Goal: Task Accomplishment & Management: Use online tool/utility

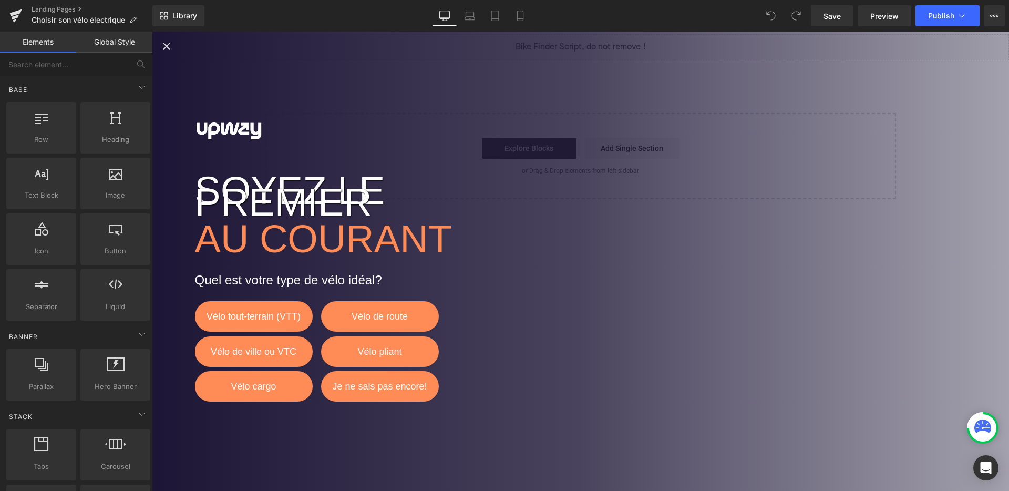
click at [582, 109] on div "Soyez le premier au courant Quel est votre type de vélo idéal? Vélo tout-terrai…" at bounding box center [580, 261] width 857 height 459
click at [171, 46] on icon "Close popup" at bounding box center [166, 46] width 13 height 13
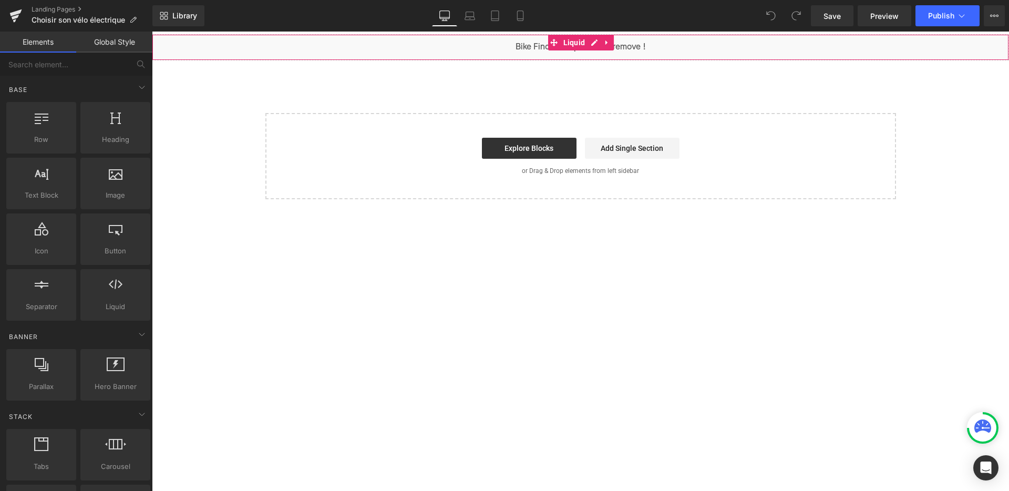
click at [592, 41] on div "Liquid" at bounding box center [580, 47] width 857 height 26
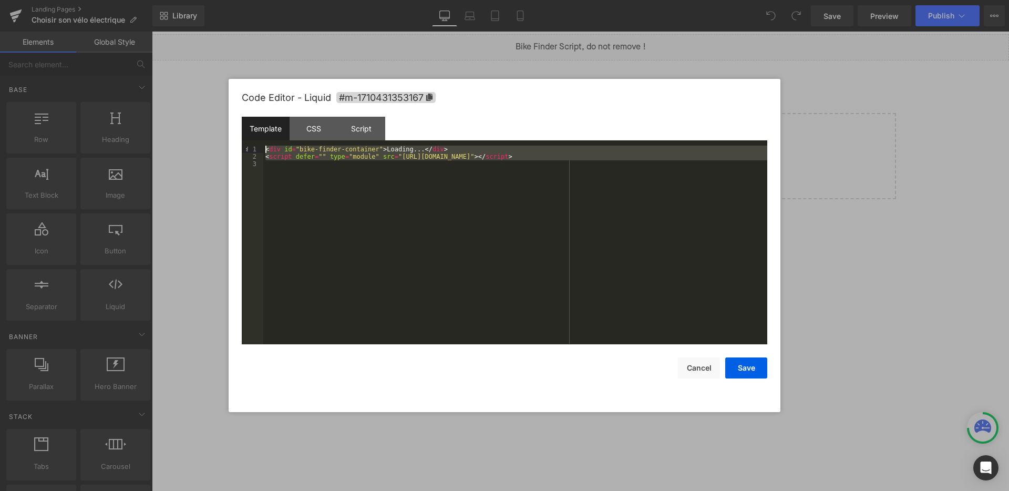
drag, startPoint x: 624, startPoint y: 162, endPoint x: 31, endPoint y: 115, distance: 594.7
click at [31, 115] on body "You are previewing how the will restyle your page. You can not edit Elements in…" at bounding box center [504, 245] width 1009 height 491
click at [297, 135] on div "CSS" at bounding box center [314, 129] width 48 height 24
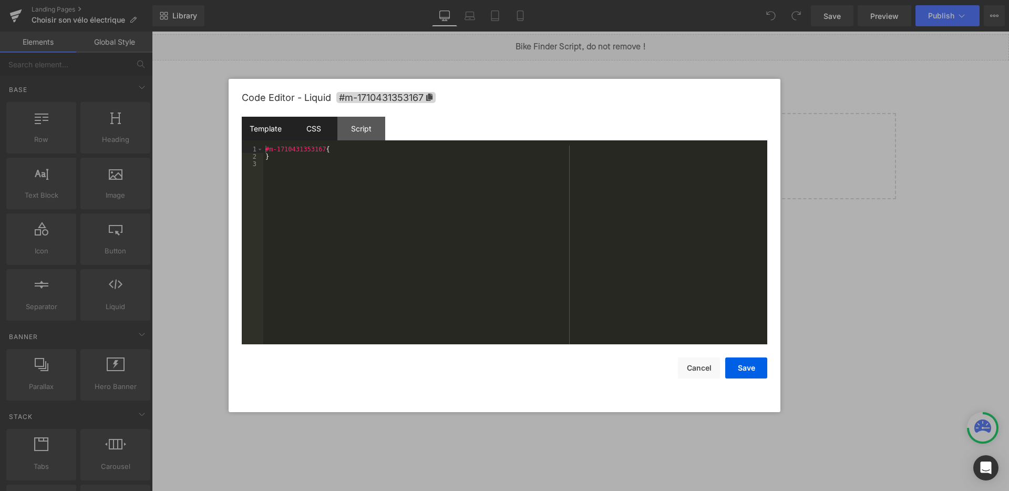
click at [270, 132] on div "Template" at bounding box center [266, 129] width 48 height 24
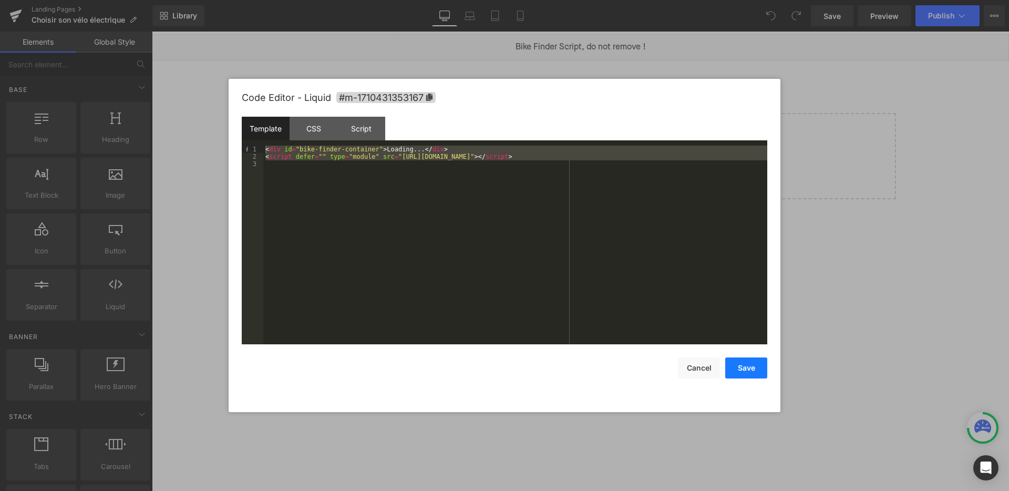
click at [751, 371] on button "Save" at bounding box center [746, 367] width 42 height 21
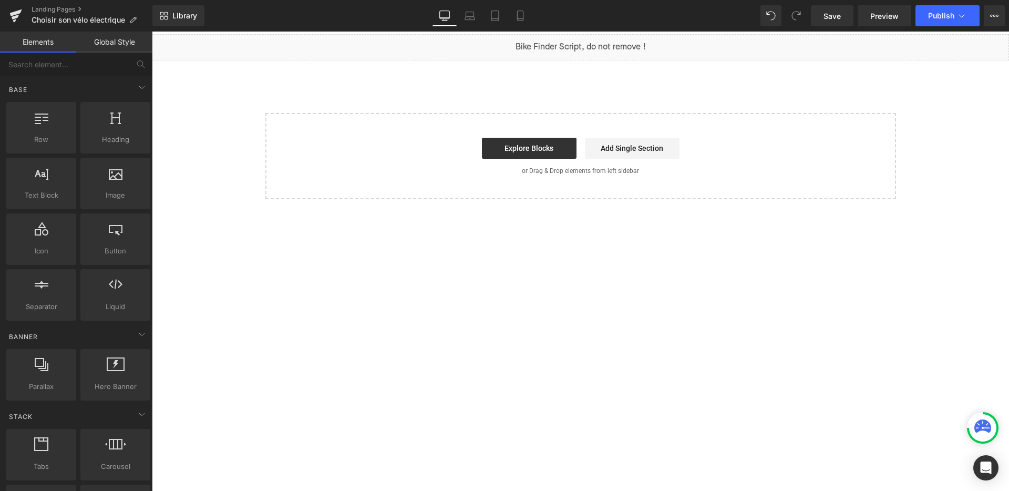
click at [628, 149] on link "Add Single Section" at bounding box center [632, 148] width 95 height 21
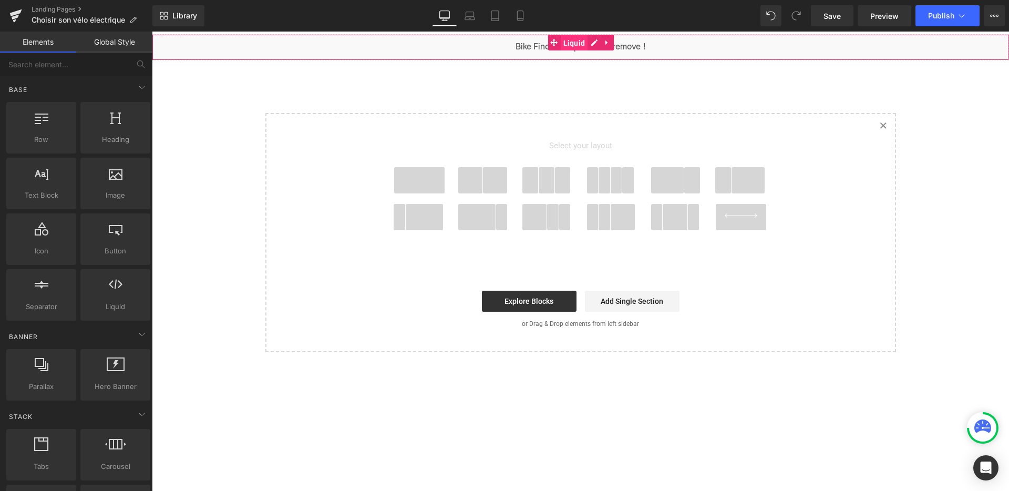
click at [569, 42] on span "Liquid" at bounding box center [574, 43] width 27 height 16
